Goal: Check status: Check status

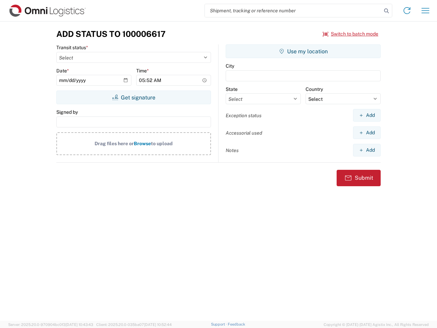
click at [293, 11] on input "search" at bounding box center [293, 10] width 177 height 13
click at [387, 11] on icon at bounding box center [387, 11] width 10 height 10
click at [407, 11] on icon at bounding box center [407, 10] width 11 height 11
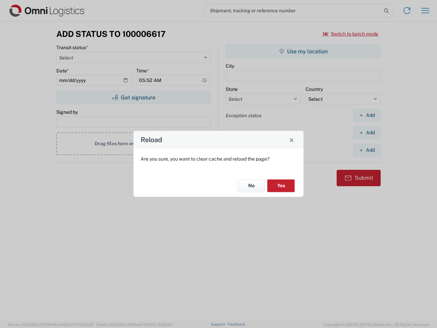
click at [351, 34] on div "Reload Are you sure, you want to clear cache and reload the page? No Yes" at bounding box center [218, 164] width 437 height 328
click at [134, 97] on div "Reload Are you sure, you want to clear cache and reload the page? No Yes" at bounding box center [218, 164] width 437 height 328
click at [303, 51] on div "Reload Are you sure, you want to clear cache and reload the page? No Yes" at bounding box center [218, 164] width 437 height 328
click at [367, 115] on div "Reload Are you sure, you want to clear cache and reload the page? No Yes" at bounding box center [218, 164] width 437 height 328
click at [367, 132] on div "Reload Are you sure, you want to clear cache and reload the page? No Yes" at bounding box center [218, 164] width 437 height 328
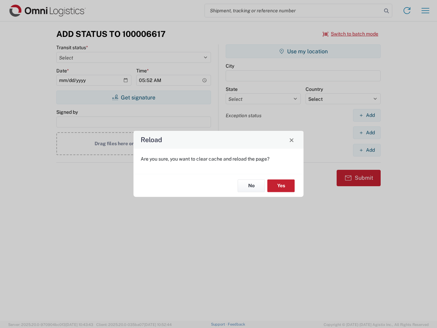
click at [367, 150] on div "Reload Are you sure, you want to clear cache and reload the page? No Yes" at bounding box center [218, 164] width 437 height 328
